Goal: Task Accomplishment & Management: Manage account settings

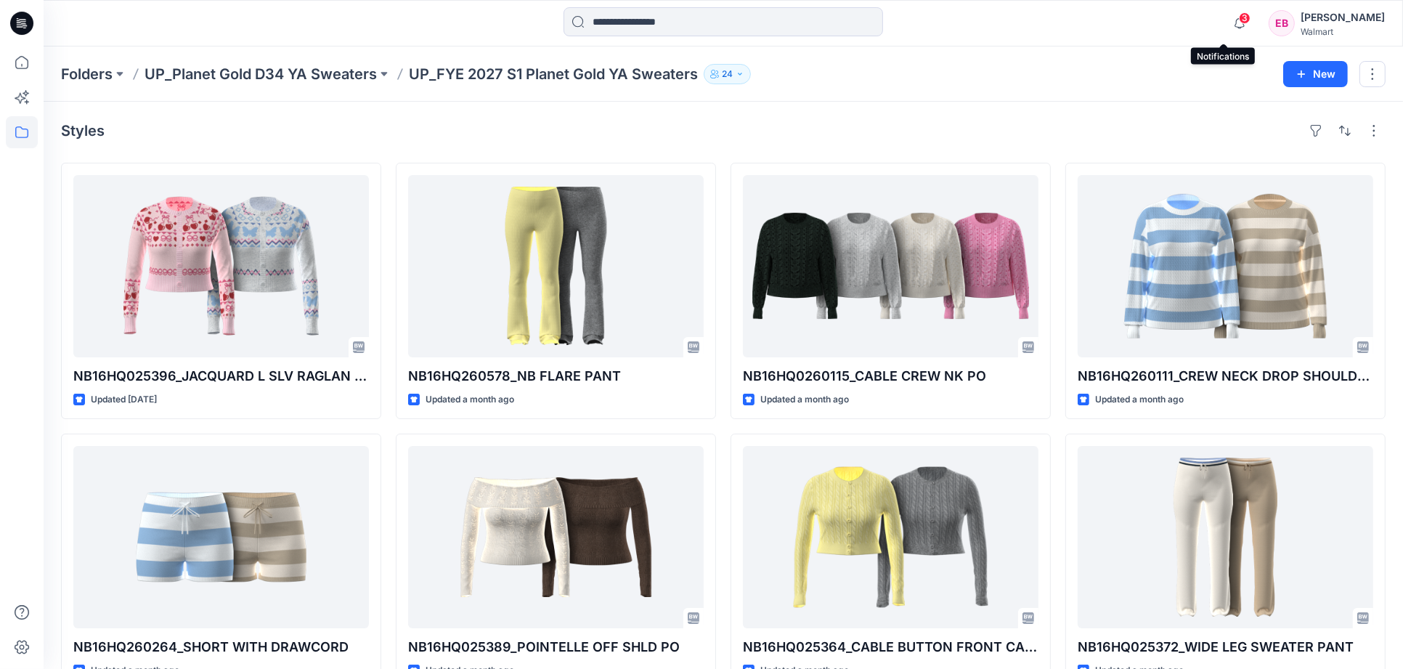
click at [1239, 20] on span "3" at bounding box center [1245, 18] width 12 height 12
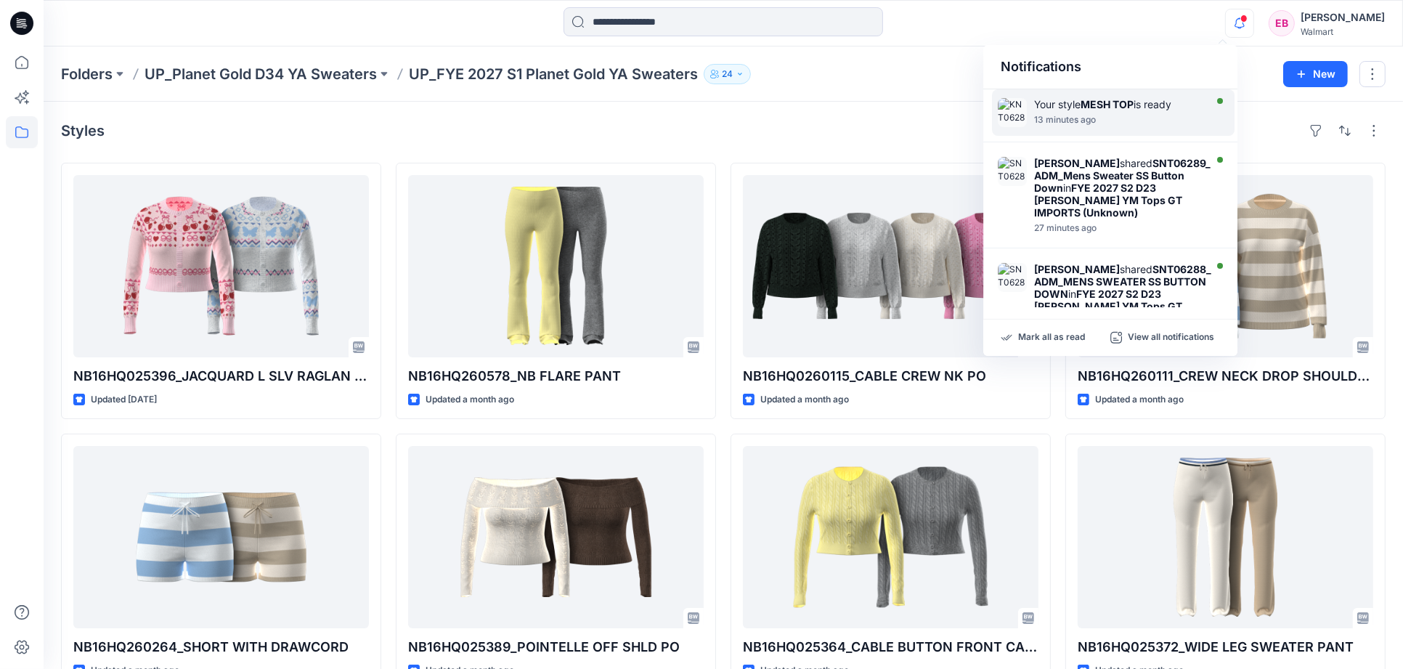
click at [1148, 126] on div "Your style MESH TOP is ready 13 minutes ago" at bounding box center [1121, 112] width 174 height 29
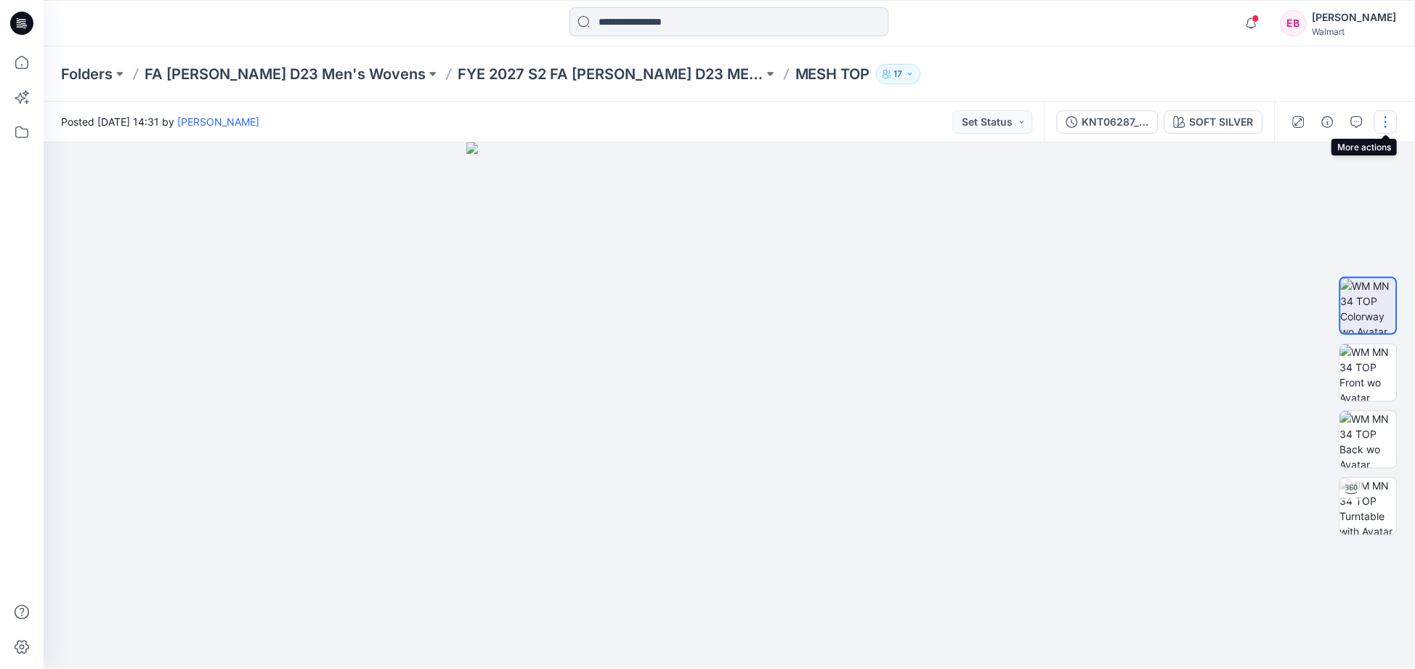
click at [1387, 121] on button "button" at bounding box center [1385, 121] width 23 height 23
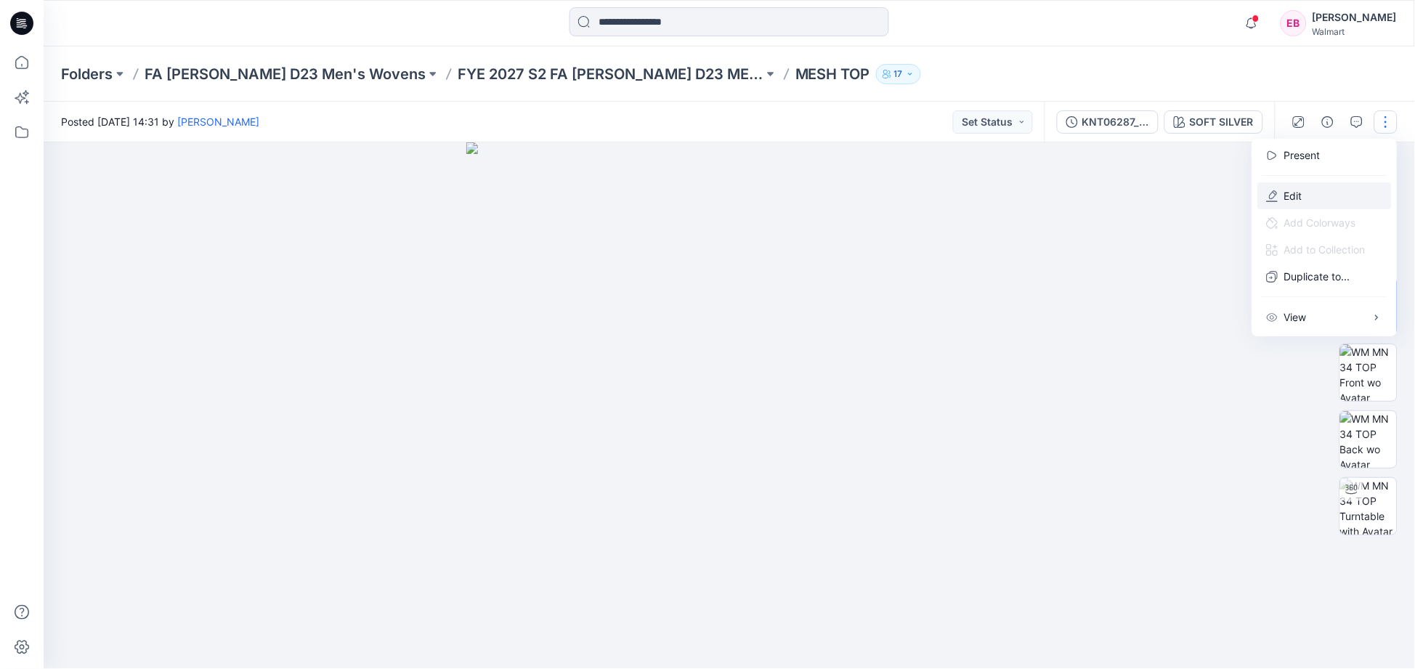
click at [1316, 194] on button "Edit" at bounding box center [1325, 195] width 134 height 27
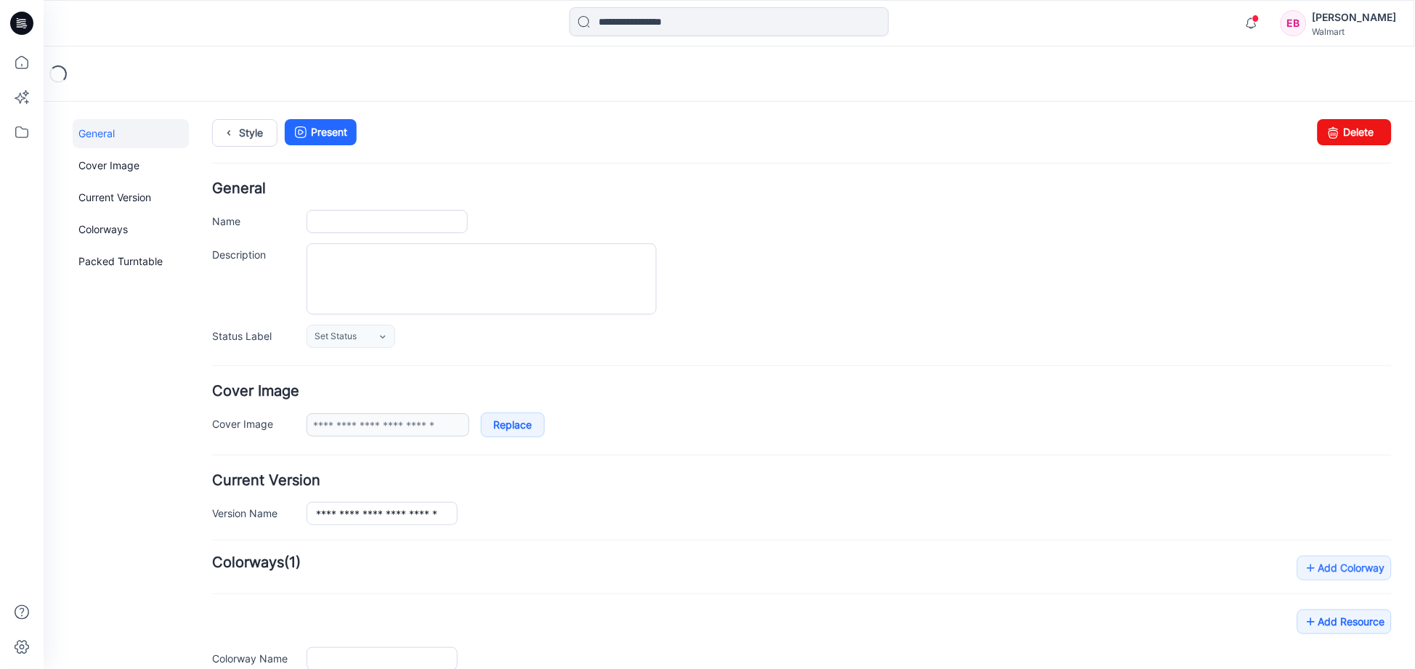
type input "********"
type input "**********"
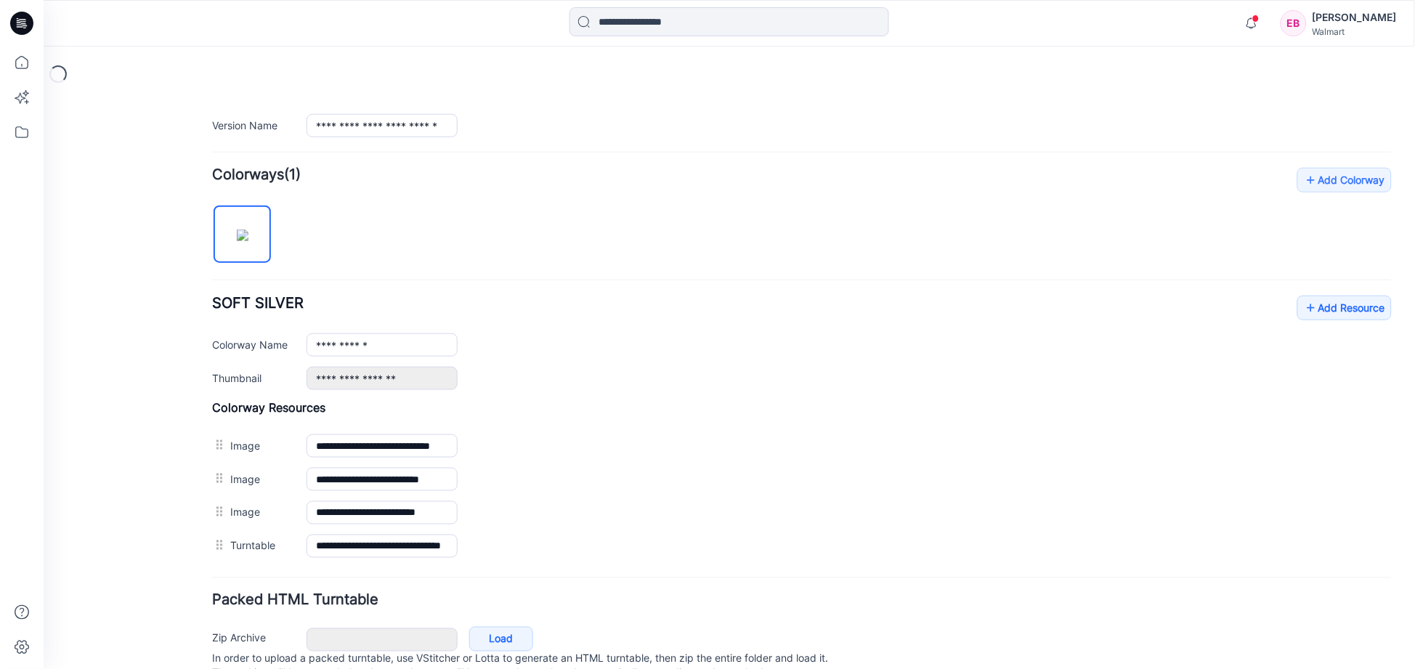
scroll to position [403, 0]
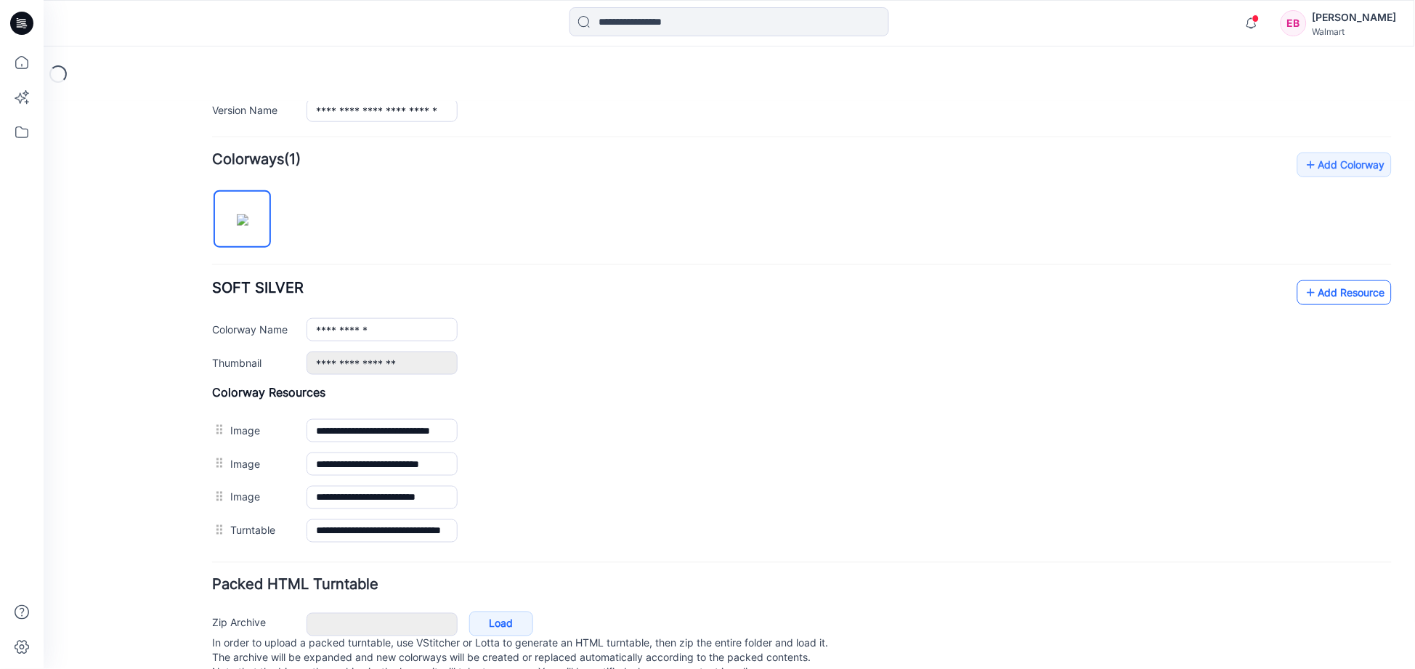
click at [1362, 285] on link "Add Resource" at bounding box center [1344, 292] width 94 height 25
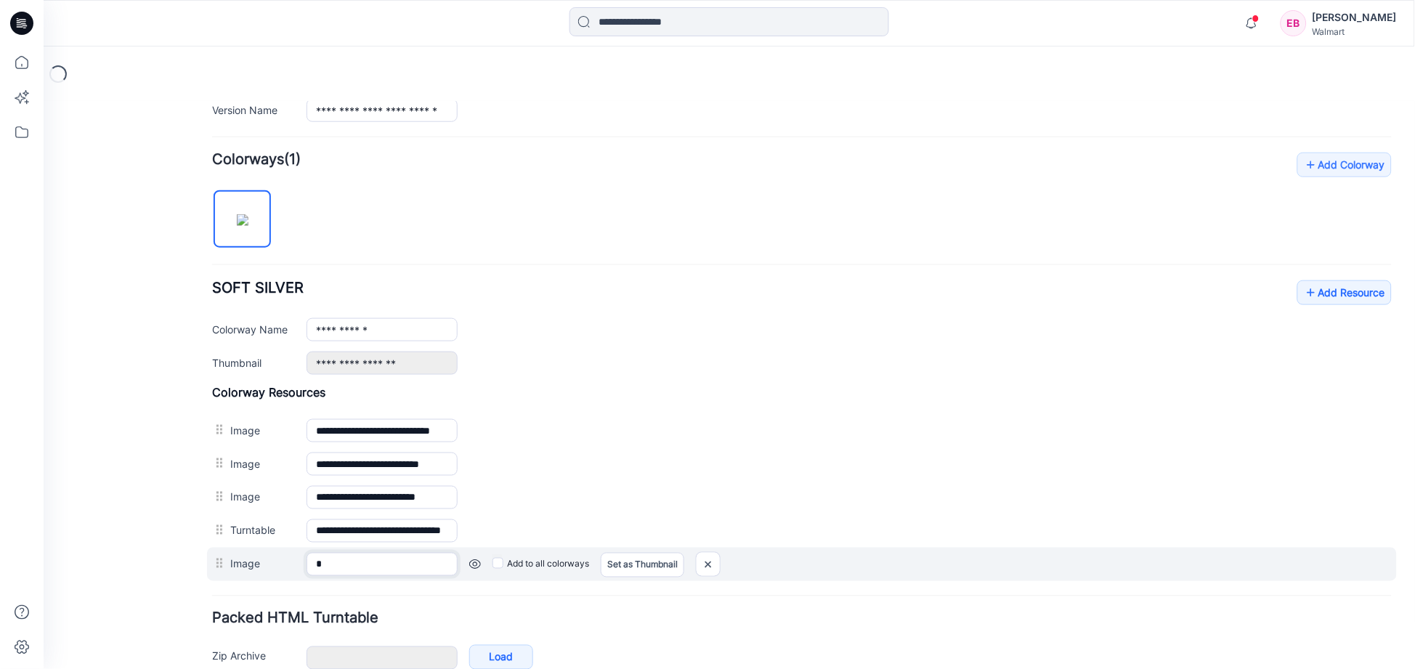
drag, startPoint x: 315, startPoint y: 563, endPoint x: 239, endPoint y: 573, distance: 76.9
click at [239, 573] on div "Image * Cancel Add to all colorways Set as Thumbnail Unset as Thumbnail" at bounding box center [801, 563] width 1190 height 33
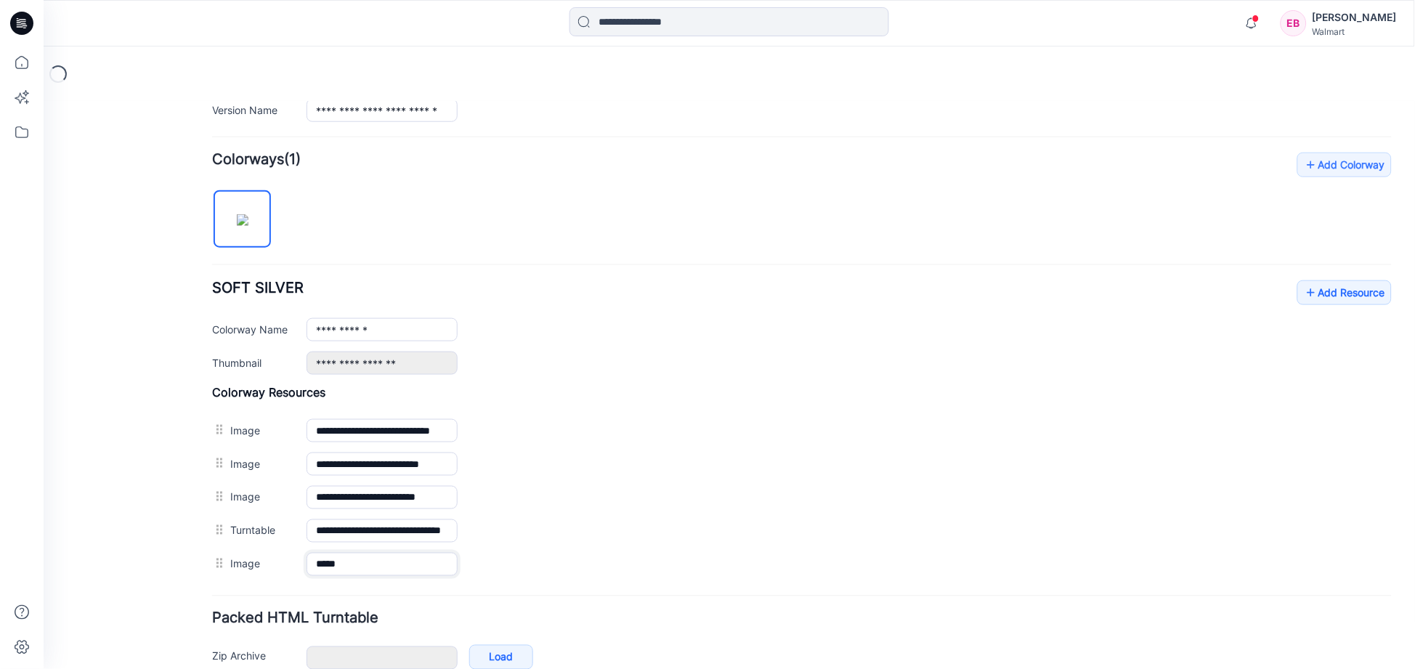
type input "*****"
click at [126, 393] on div "General Cover Image Current Version Colorways Packed Turntable" at bounding box center [130, 223] width 116 height 1017
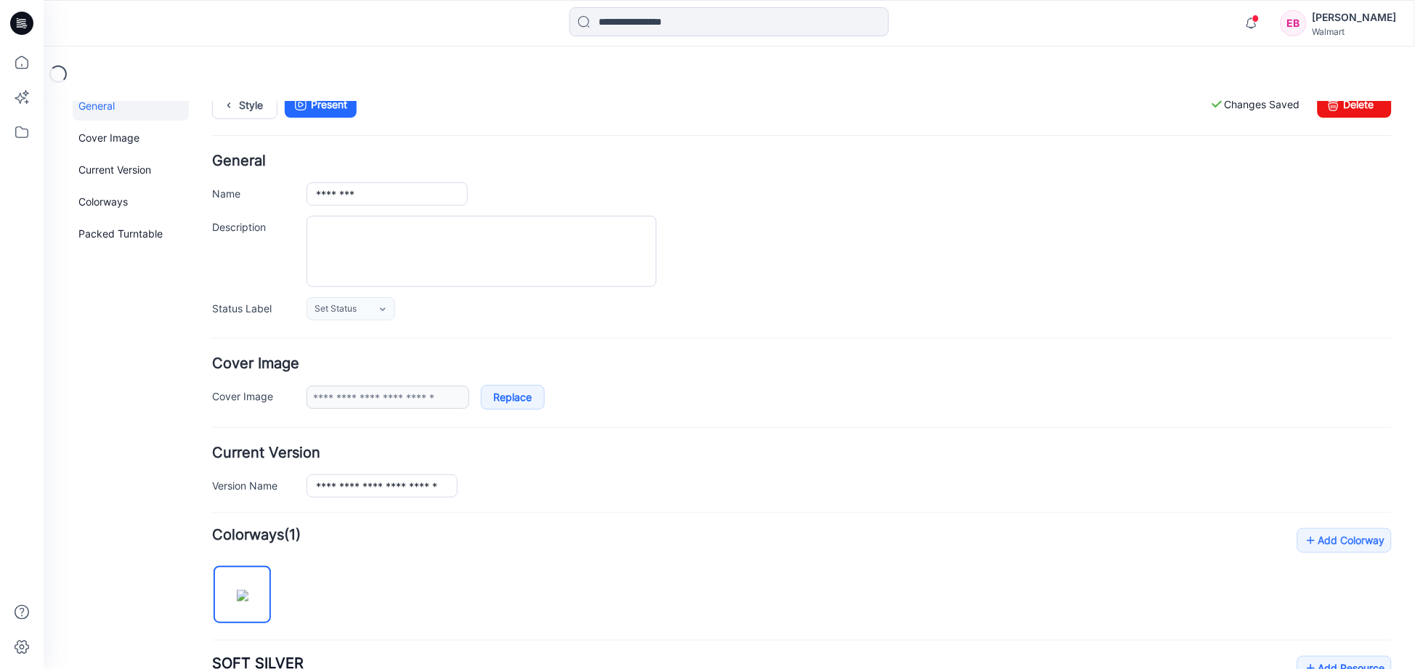
scroll to position [0, 0]
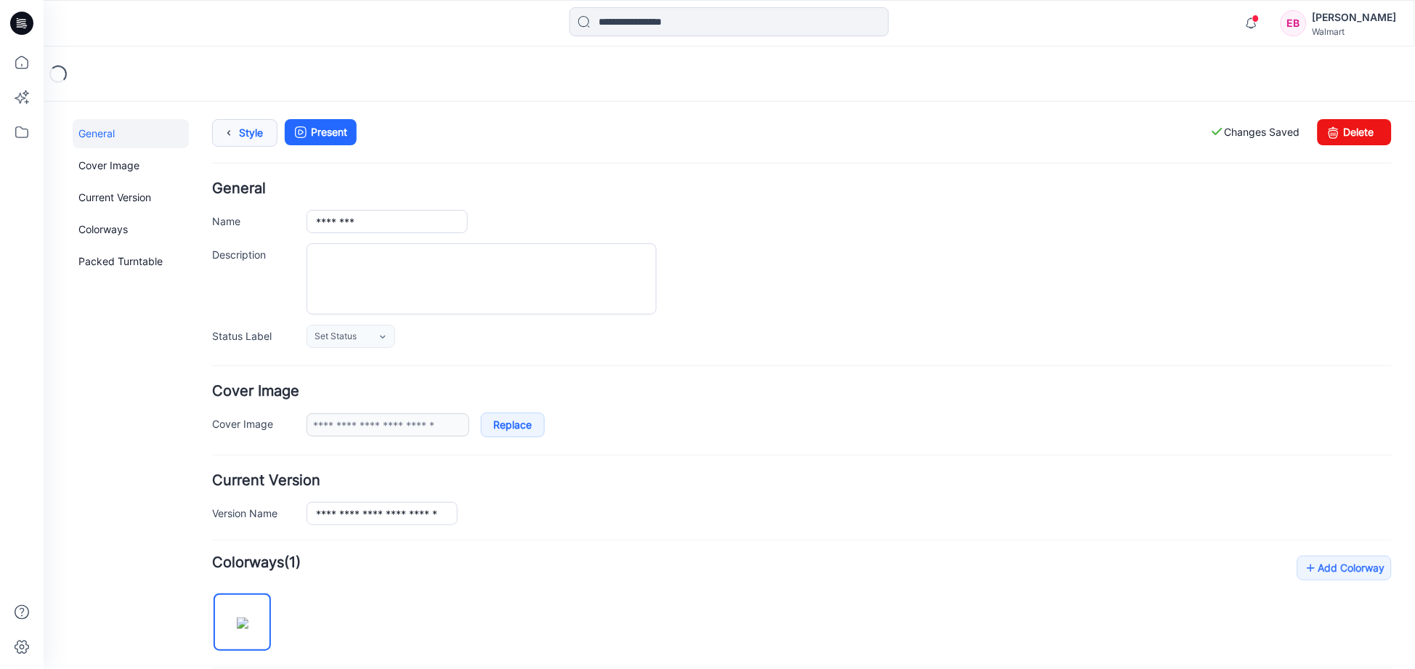
click at [259, 136] on link "Style" at bounding box center [243, 132] width 65 height 28
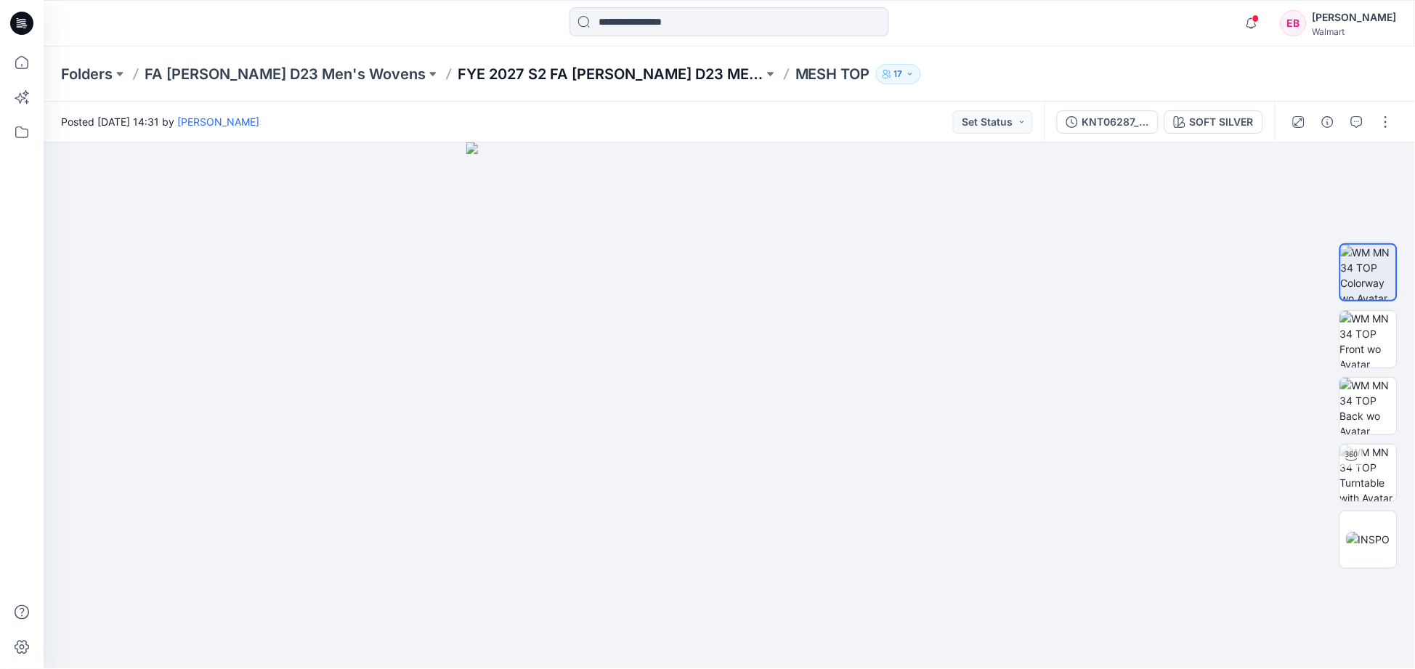
click at [518, 64] on p "FYE 2027 S2 FA [PERSON_NAME] D23 MENS TOPS" at bounding box center [611, 74] width 306 height 20
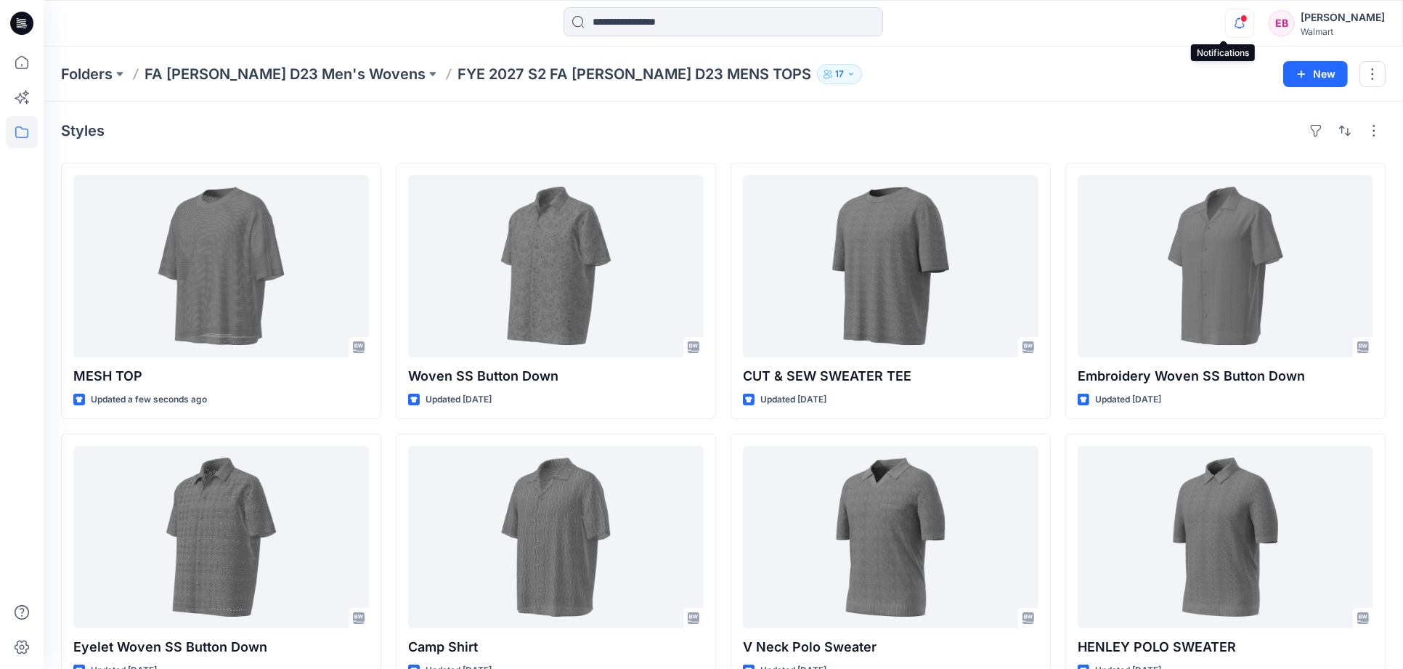
click at [1226, 24] on icon "button" at bounding box center [1240, 23] width 28 height 29
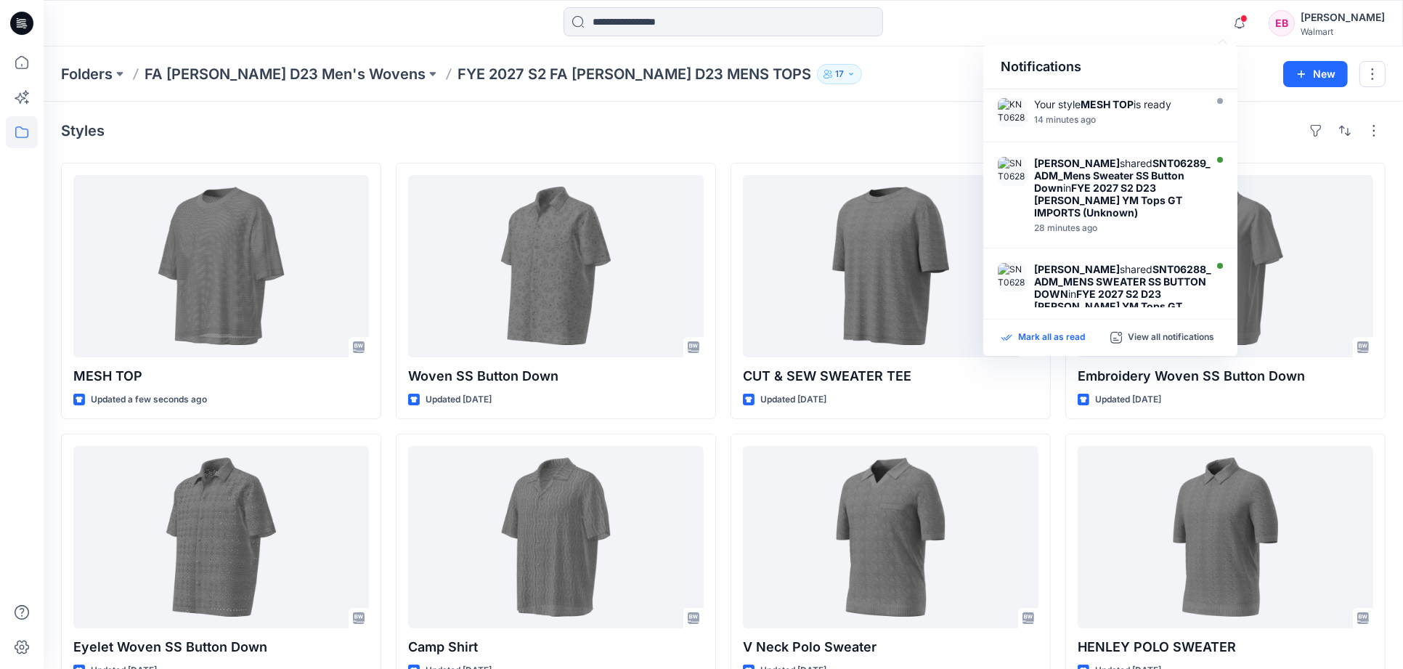
click at [1076, 336] on p "Mark all as read" at bounding box center [1051, 337] width 67 height 13
click at [455, 135] on div "Styles" at bounding box center [723, 130] width 1325 height 23
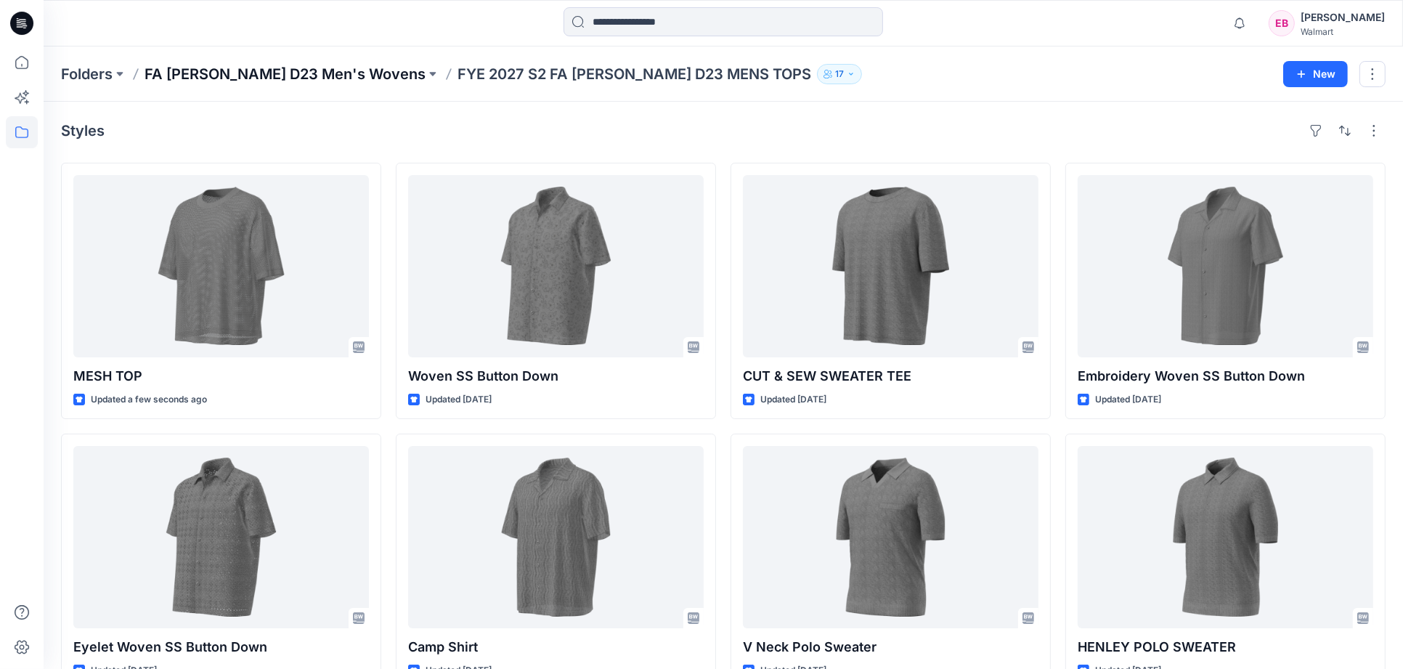
click at [293, 76] on p "FA [PERSON_NAME] D23 Men's Wovens" at bounding box center [285, 74] width 281 height 20
